Goal: Information Seeking & Learning: Learn about a topic

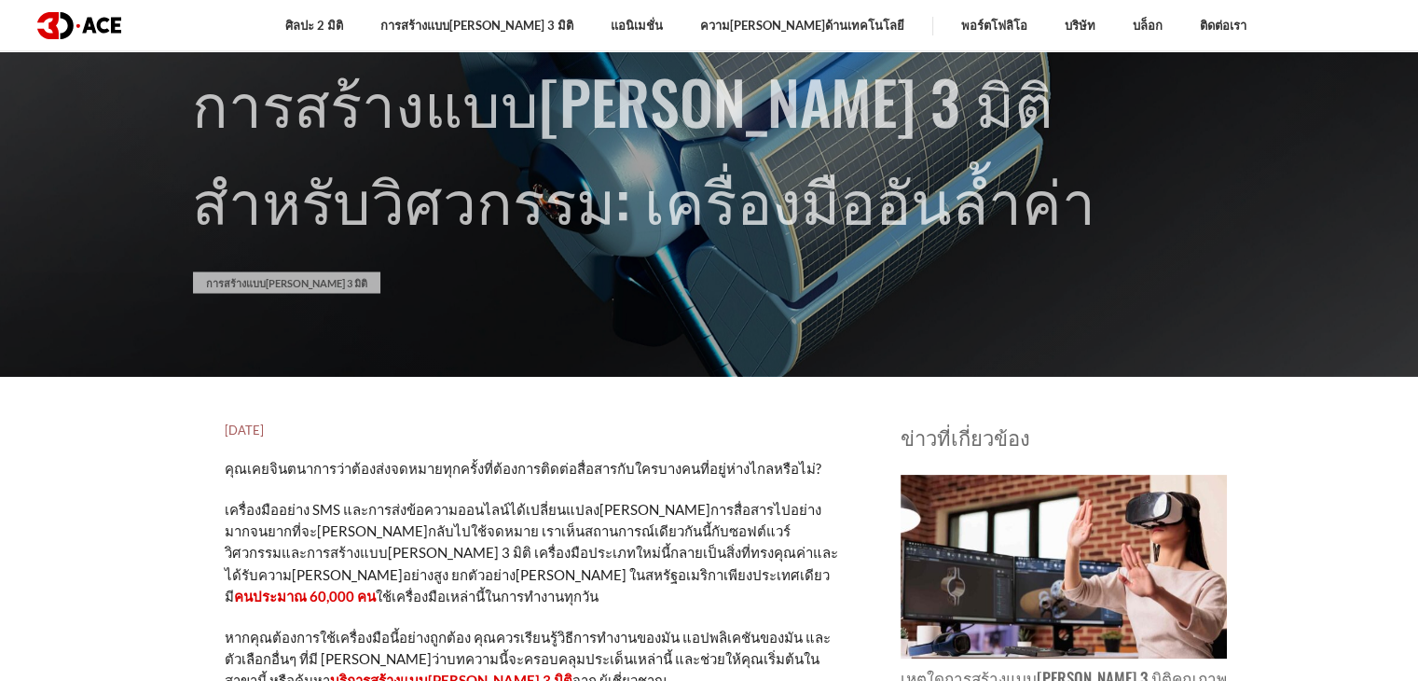
scroll to position [310, 0]
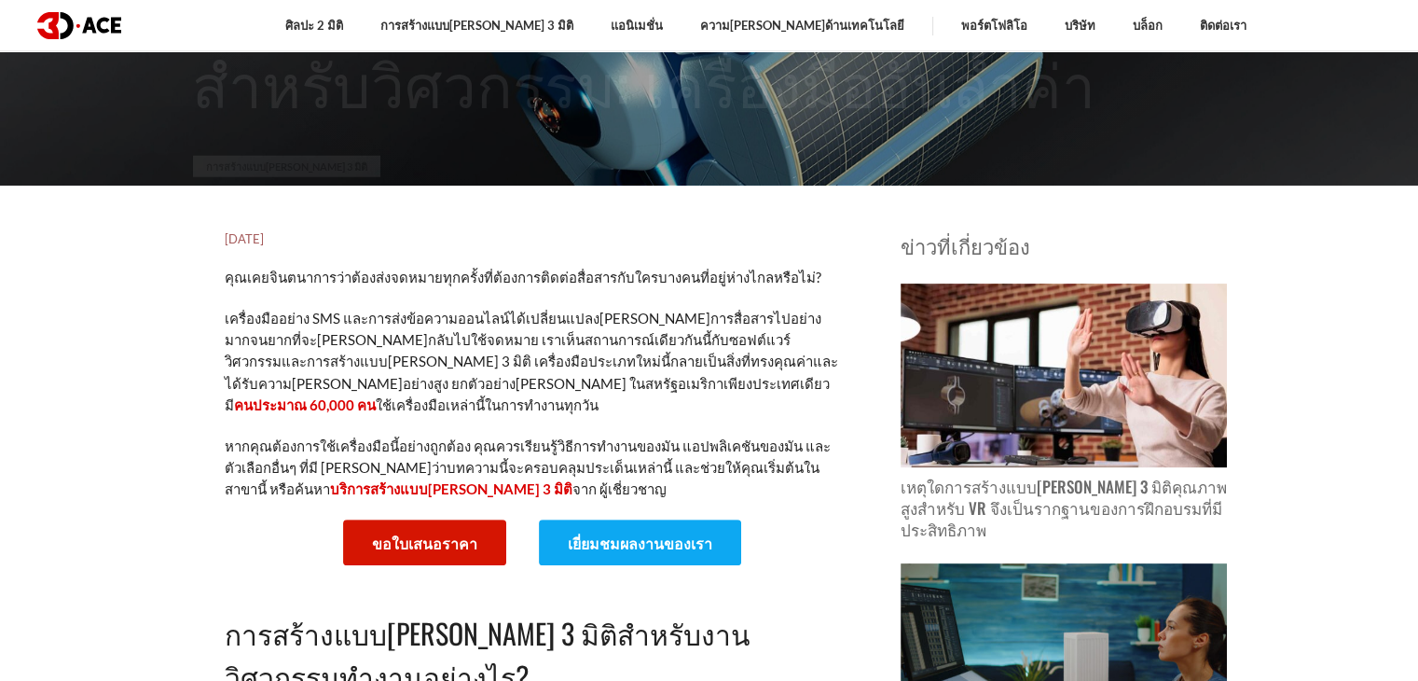
scroll to position [497, 0]
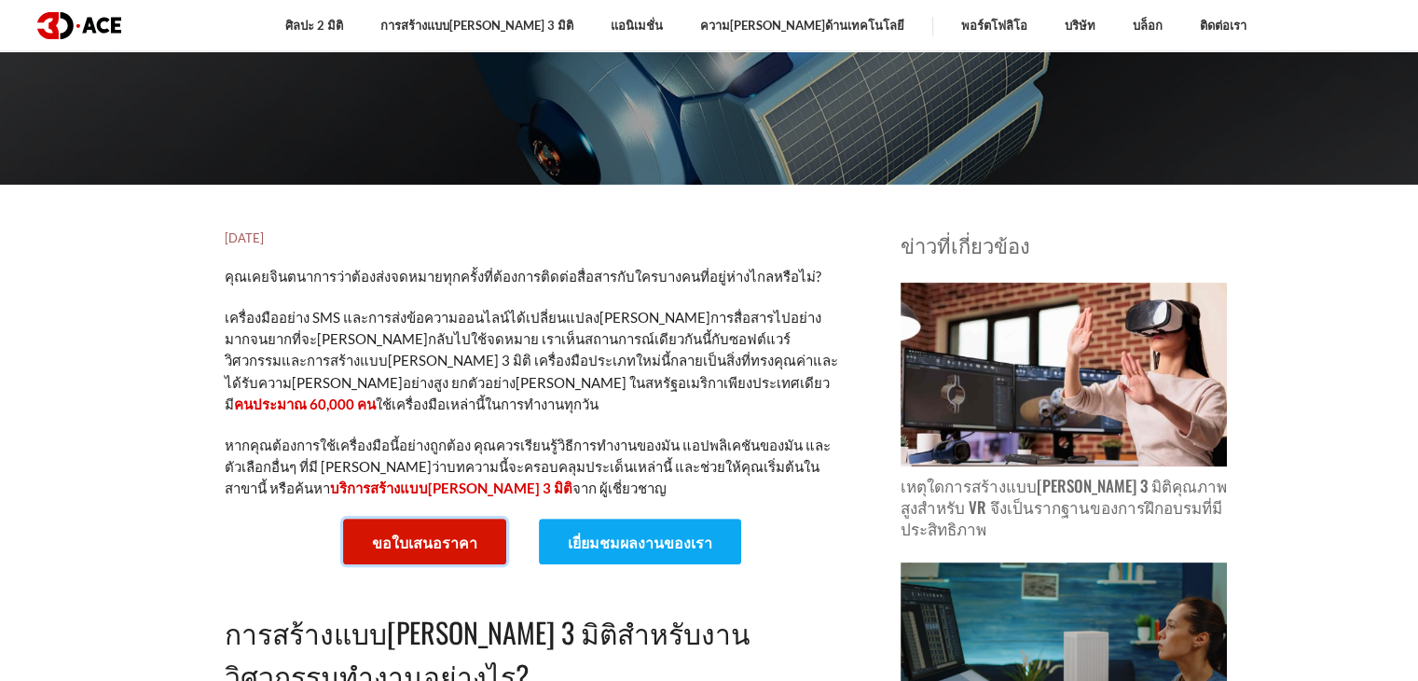
click at [461, 533] on font "ขอใบเสนอราคา" at bounding box center [424, 542] width 105 height 18
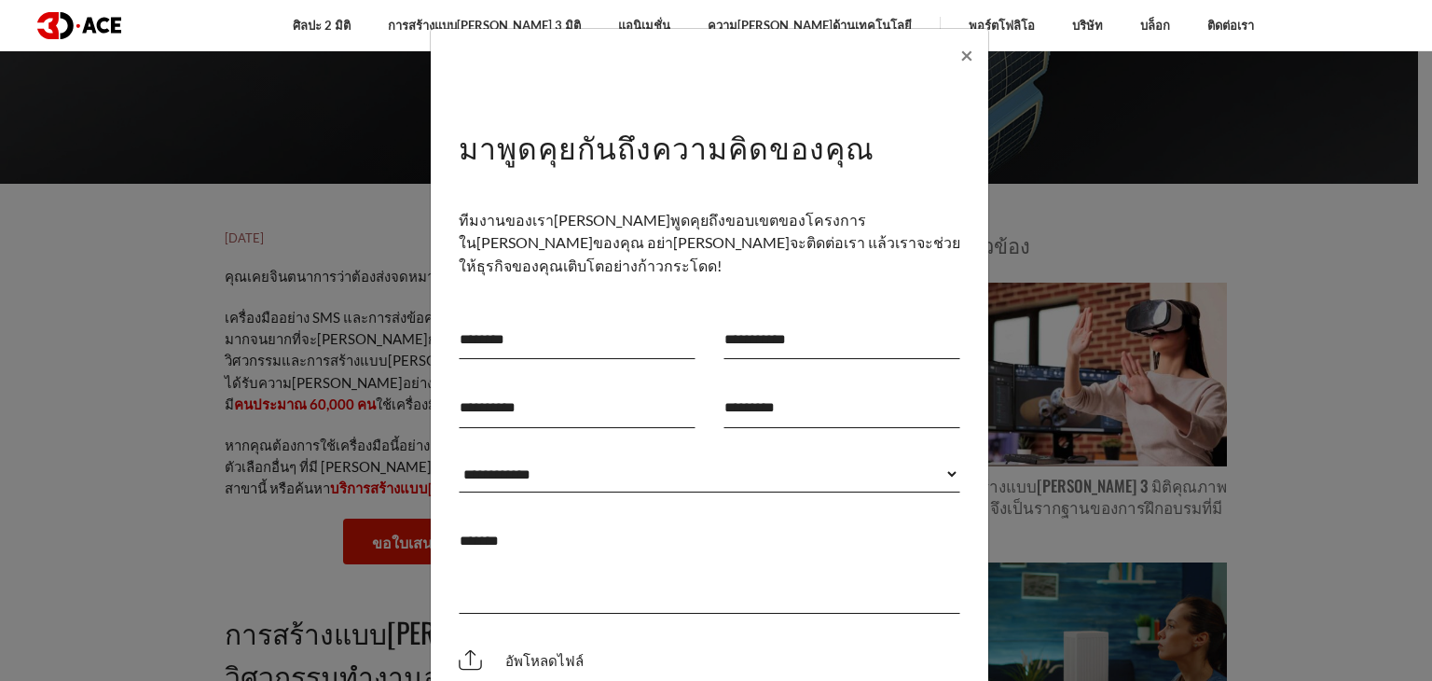
click at [321, 463] on div "**********" at bounding box center [716, 340] width 1432 height 681
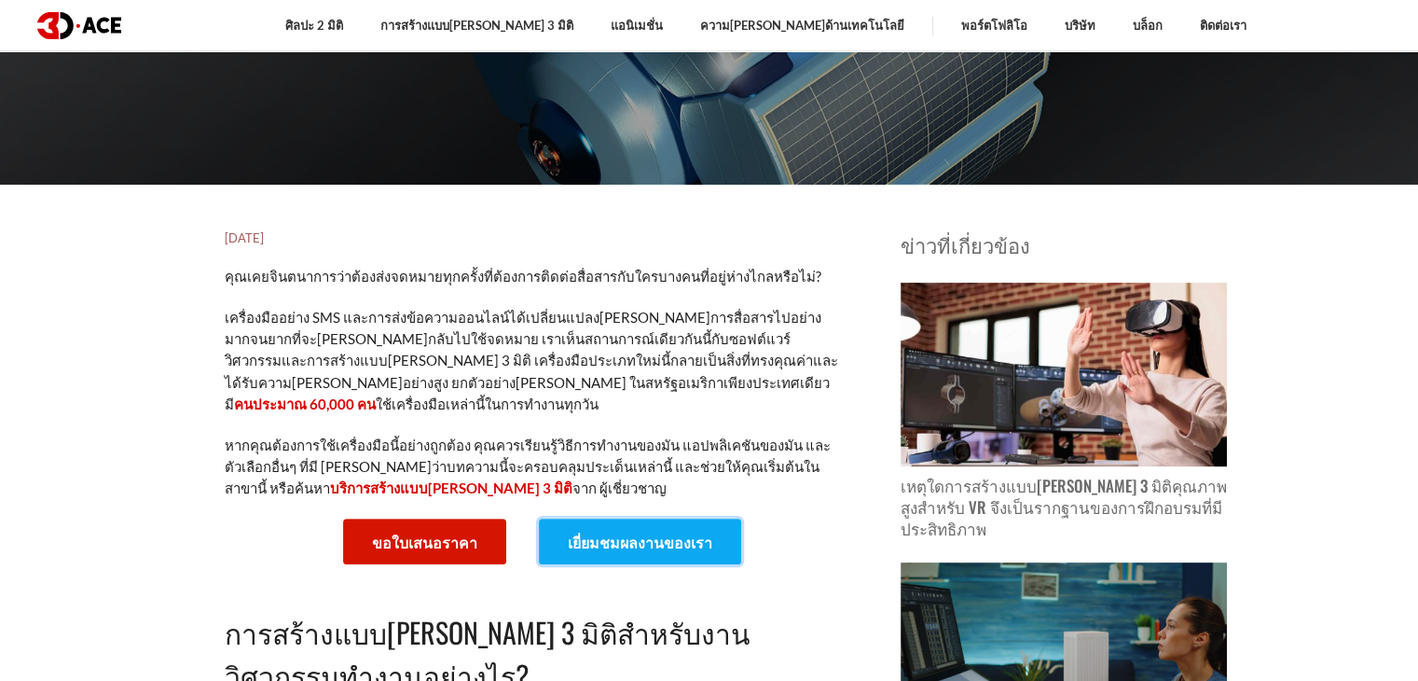
click at [581, 532] on link "เยี่ยมชมผลงานของเรา" at bounding box center [640, 541] width 202 height 46
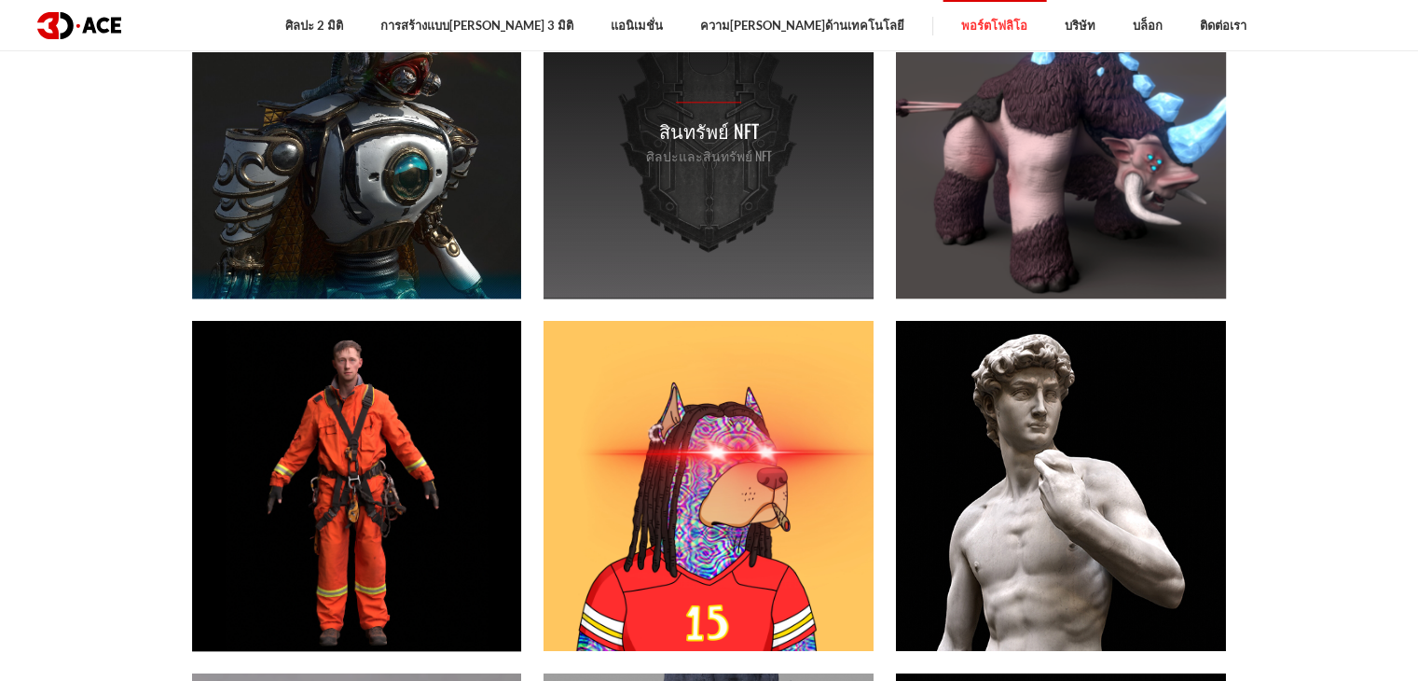
scroll to position [2424, 0]
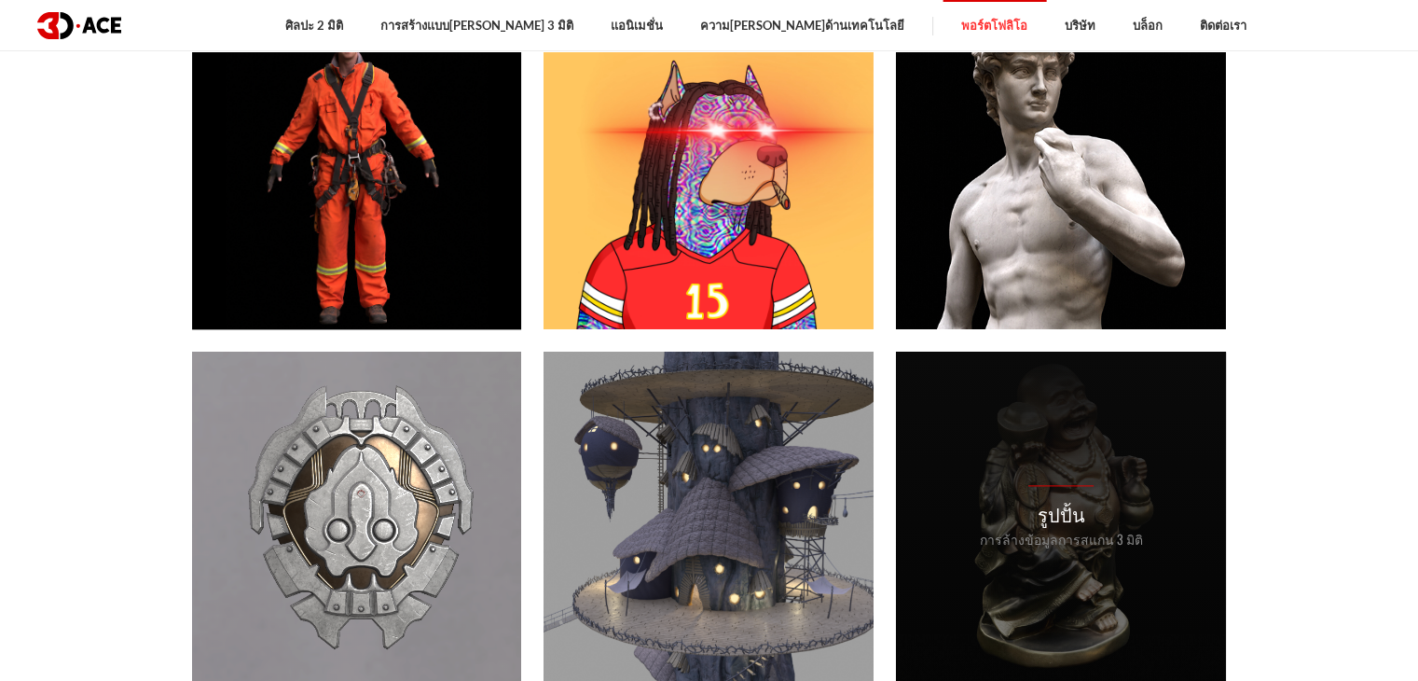
click at [991, 439] on div "รูปปั้น การล้างข้อมูลการสแกน 3 มิติ" at bounding box center [1061, 517] width 330 height 330
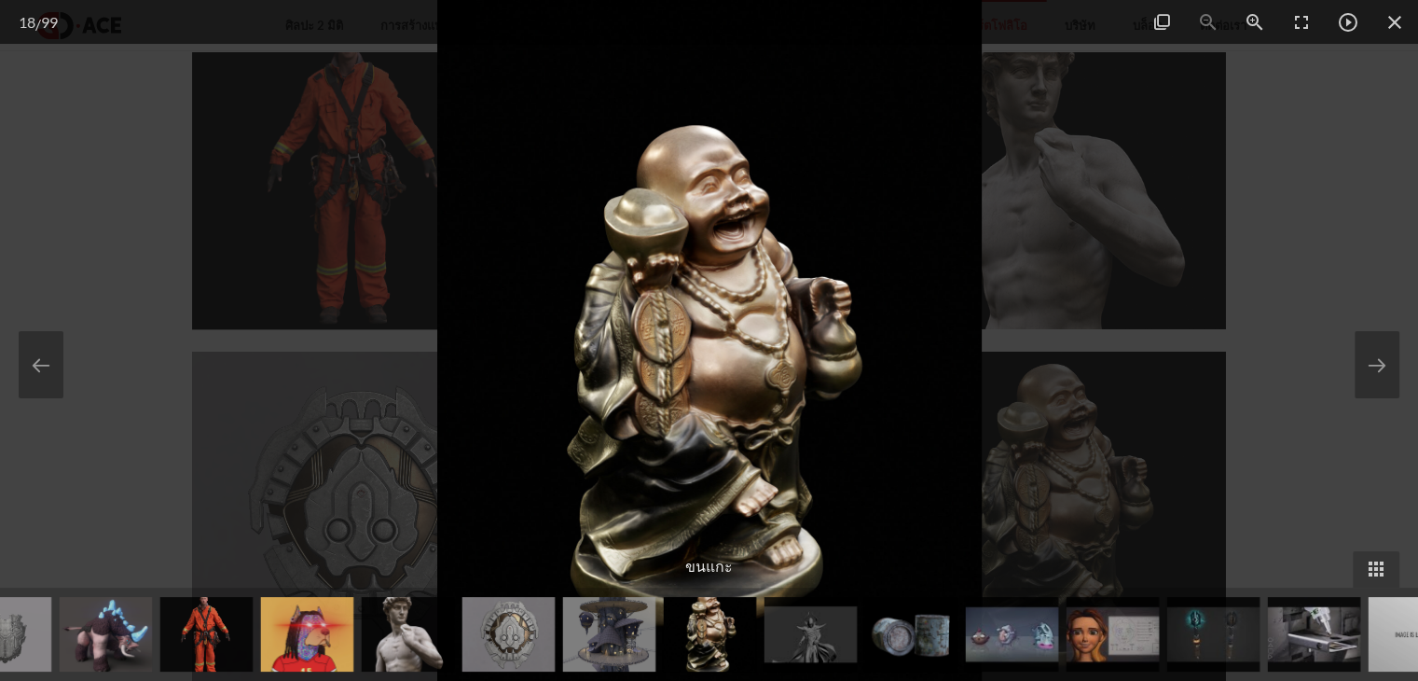
click at [1012, 206] on div at bounding box center [709, 340] width 1418 height 681
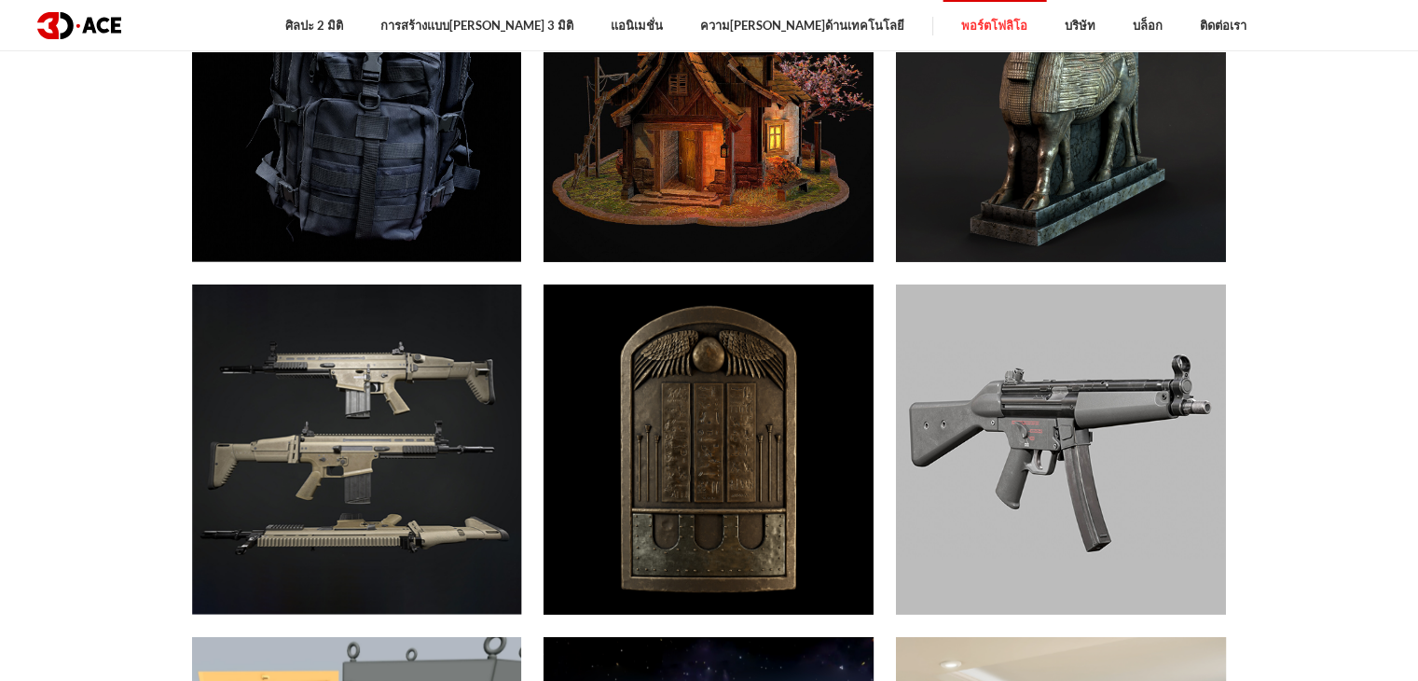
scroll to position [3977, 0]
